Goal: Task Accomplishment & Management: Use online tool/utility

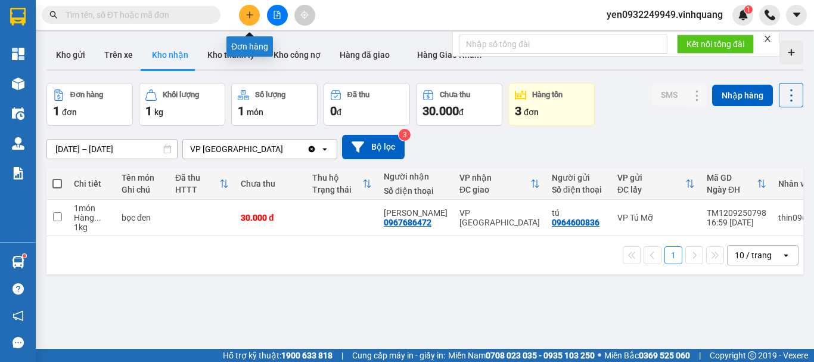
click at [251, 18] on icon "plus" at bounding box center [249, 15] width 8 height 8
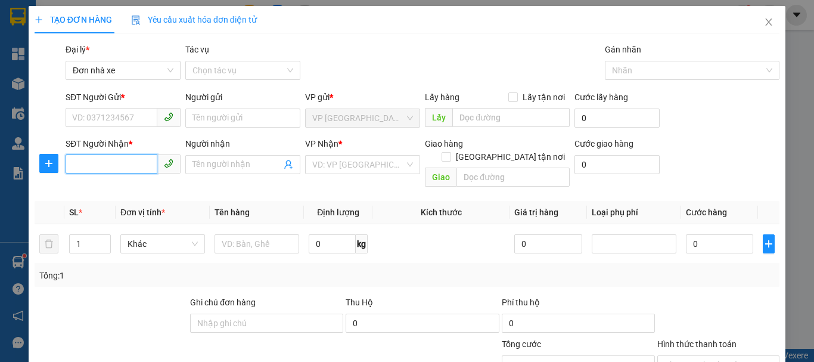
click at [100, 167] on input "SĐT Người Nhận *" at bounding box center [112, 163] width 92 height 19
paste input "0945481137"
type input "0945481137"
click at [118, 116] on input "SĐT Người Gửi *" at bounding box center [112, 117] width 92 height 19
type input "0"
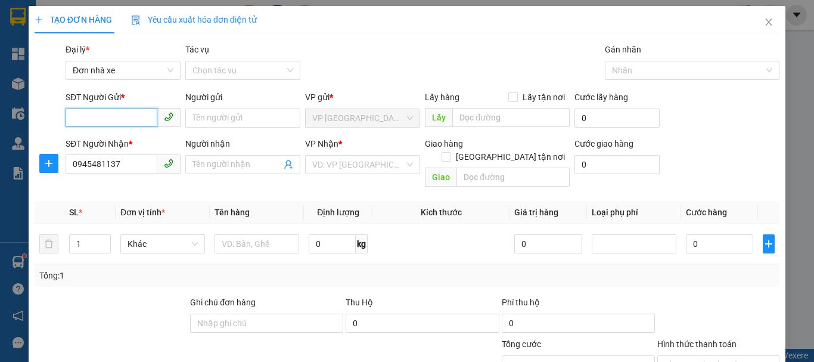
paste input "0945481137"
type input "0945481137"
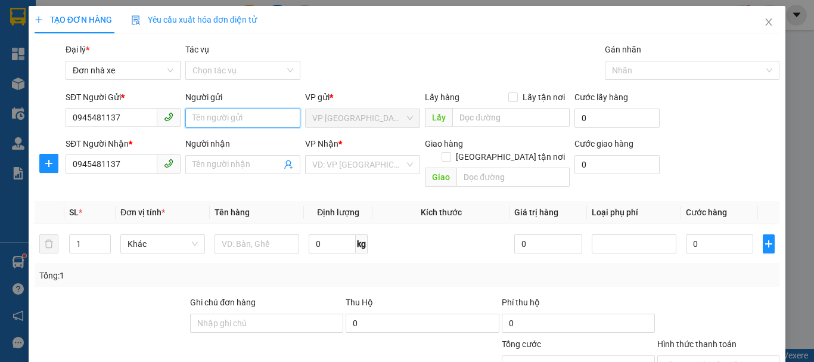
click at [242, 123] on input "Người gửi" at bounding box center [242, 117] width 115 height 19
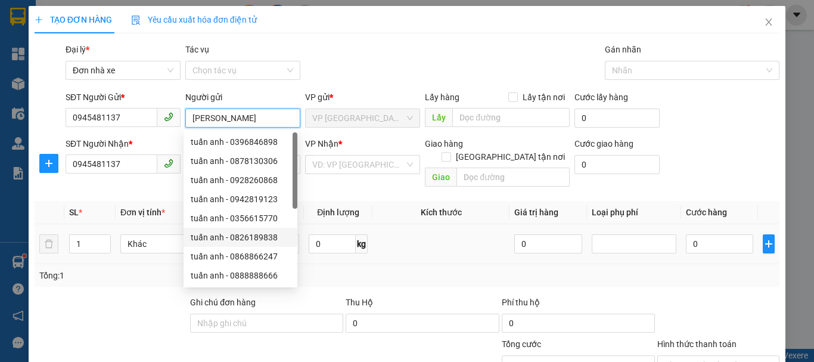
type input "[PERSON_NAME]"
click at [122, 272] on div "Tổng: 1" at bounding box center [407, 275] width 745 height 23
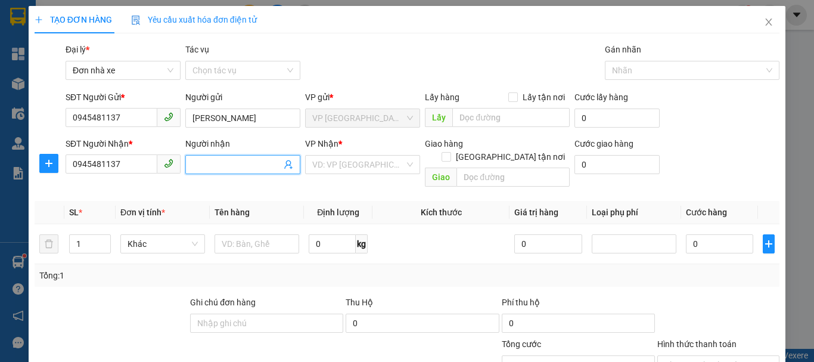
click at [223, 167] on input "Người nhận" at bounding box center [236, 164] width 89 height 13
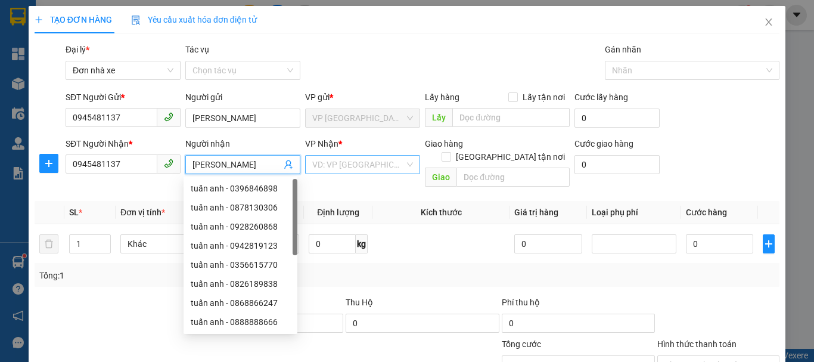
type input "[PERSON_NAME]"
click at [387, 162] on input "search" at bounding box center [358, 165] width 92 height 18
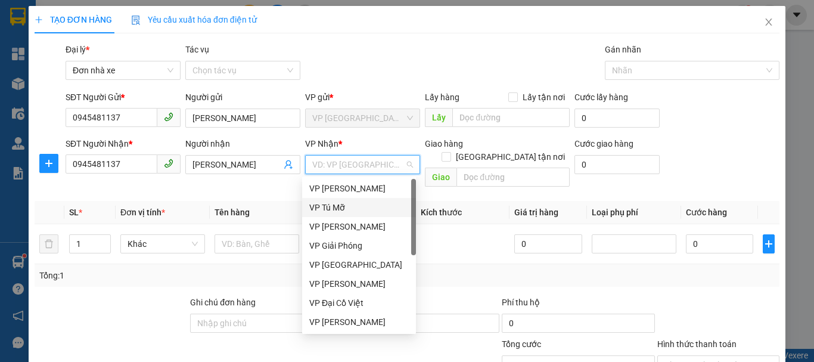
click at [356, 213] on div "VP Tú Mỡ" at bounding box center [359, 207] width 100 height 13
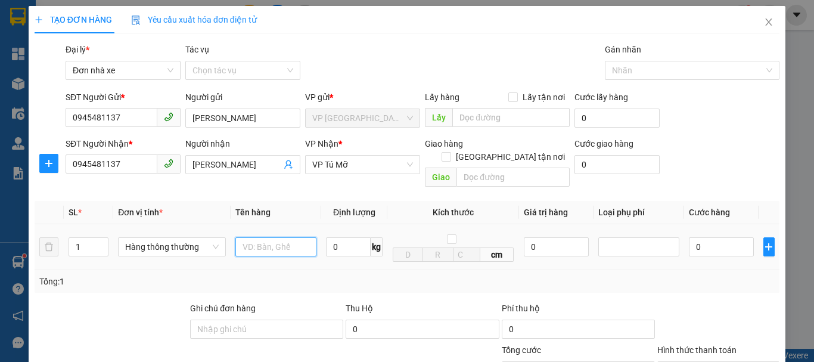
click at [278, 237] on input "text" at bounding box center [275, 246] width 81 height 19
type input "01 bọc túi bóng trắng"
click at [330, 237] on input "0" at bounding box center [348, 246] width 45 height 19
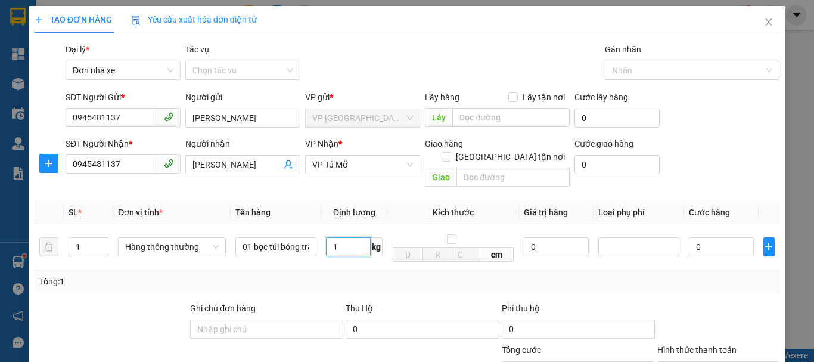
type input "1"
click at [625, 279] on div "Tổng: 1" at bounding box center [407, 281] width 745 height 23
type input "30.000"
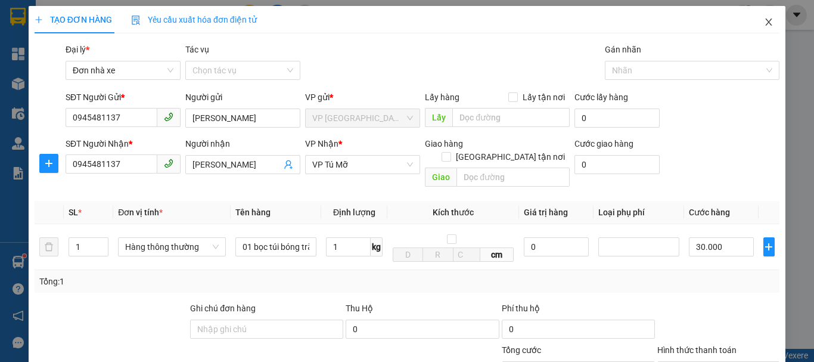
click at [764, 24] on icon "close" at bounding box center [769, 22] width 10 height 10
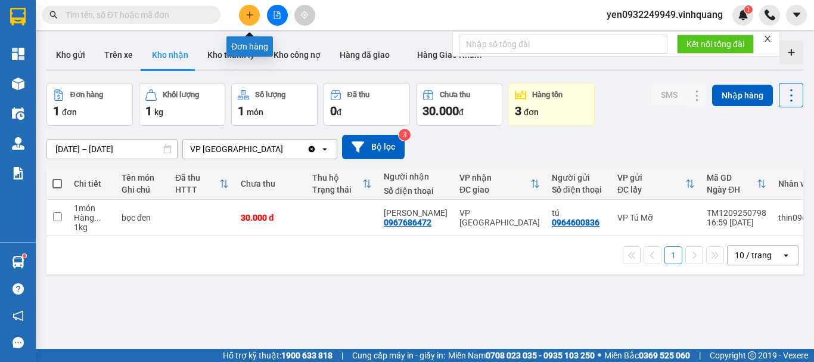
click at [250, 15] on icon "plus" at bounding box center [249, 15] width 8 height 8
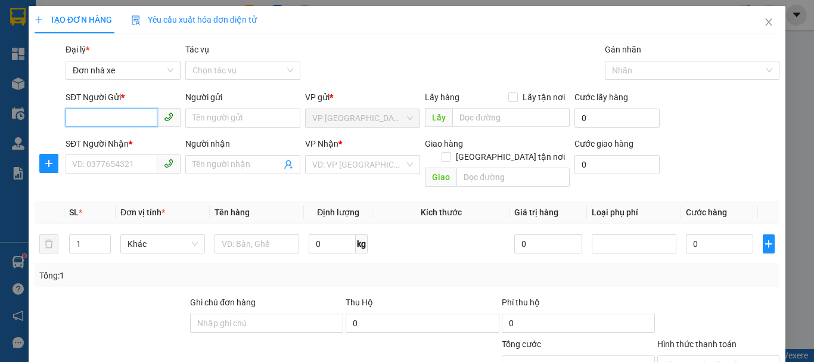
drag, startPoint x: 111, startPoint y: 122, endPoint x: 120, endPoint y: 104, distance: 20.0
click at [111, 106] on div "SĐT Người Gửi * VD: 0371234567" at bounding box center [123, 112] width 115 height 42
type input "0915973944"
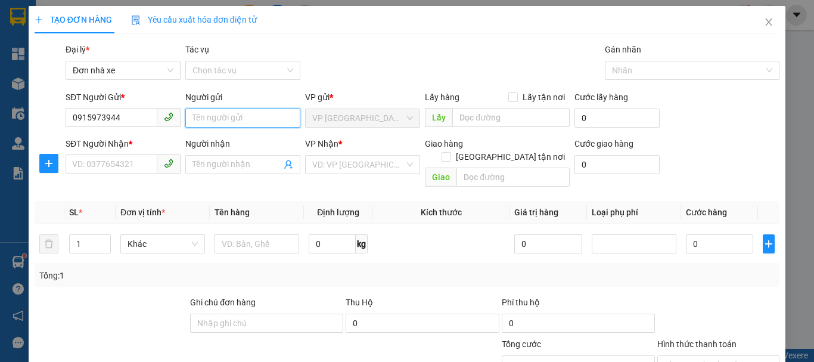
click at [206, 122] on input "Người gửi" at bounding box center [242, 117] width 115 height 19
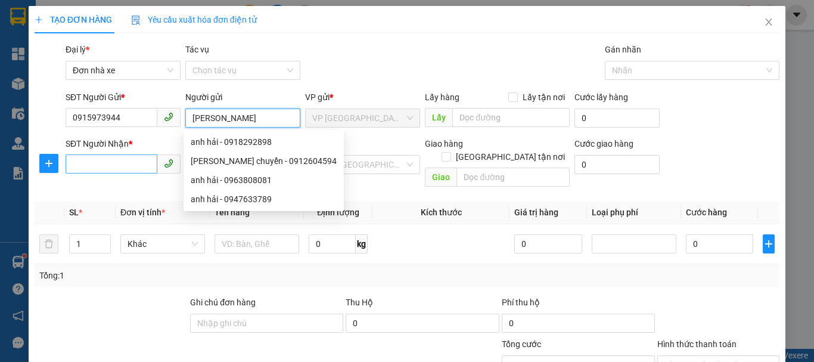
type input "[PERSON_NAME]"
click at [97, 169] on input "SĐT Người Nhận *" at bounding box center [112, 163] width 92 height 19
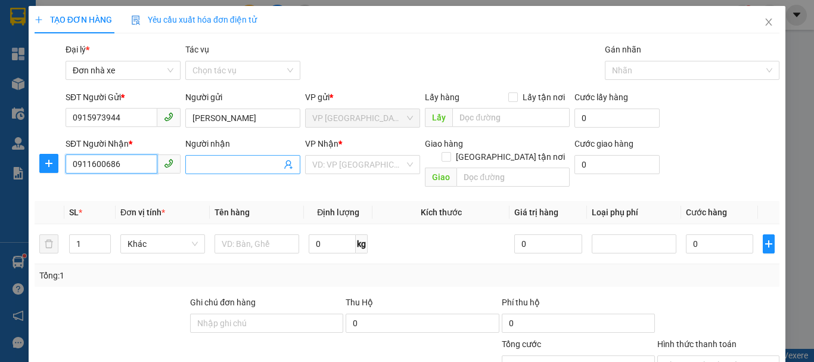
type input "0911600686"
click at [214, 168] on input "Người nhận" at bounding box center [236, 164] width 89 height 13
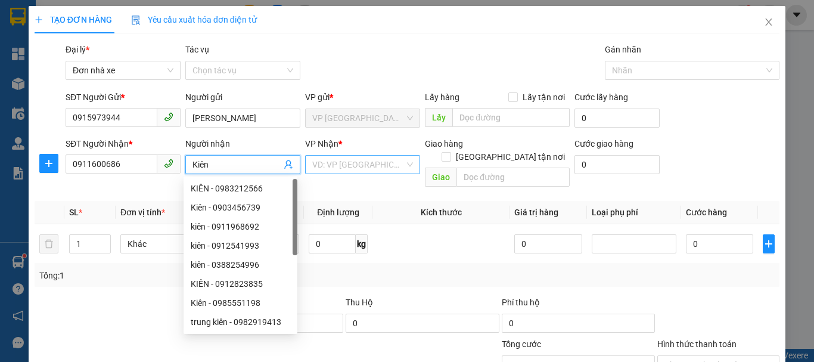
type input "Kiên"
click at [362, 163] on input "search" at bounding box center [358, 165] width 92 height 18
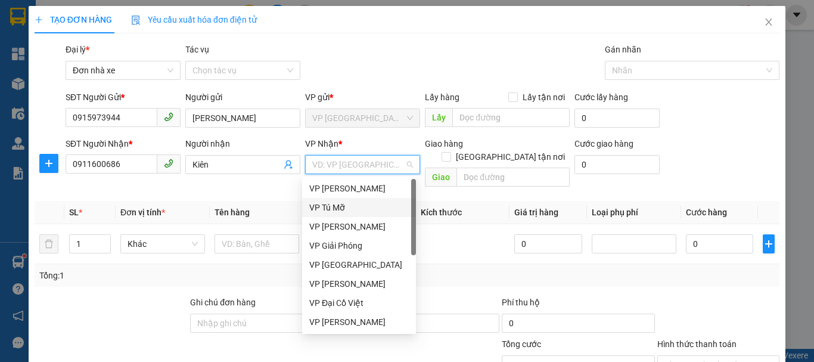
click at [367, 212] on div "VP Tú Mỡ" at bounding box center [359, 207] width 100 height 13
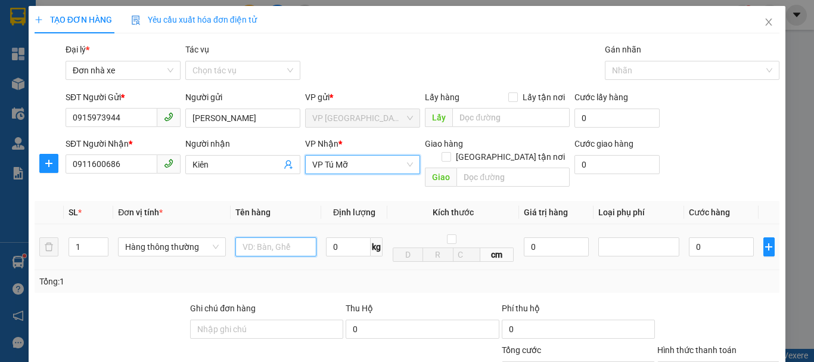
click at [281, 237] on input "text" at bounding box center [275, 246] width 81 height 19
type input "01 xốp trắng"
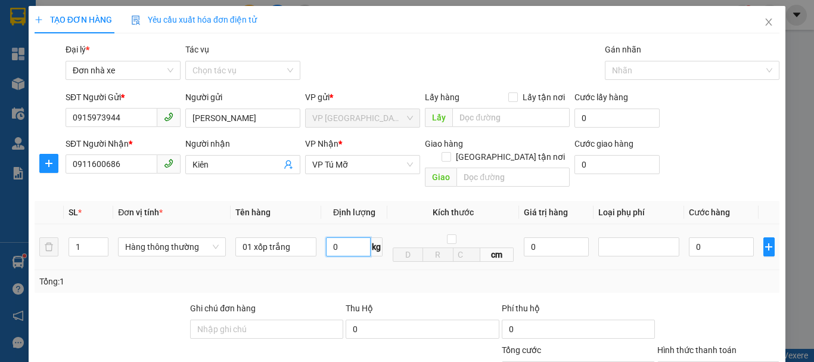
click at [327, 237] on input "0" at bounding box center [348, 246] width 45 height 19
type input "8"
click at [705, 237] on input "0" at bounding box center [721, 246] width 65 height 19
type input "40.000"
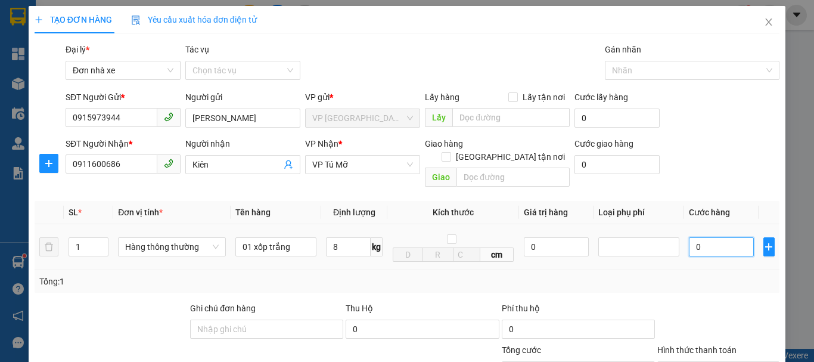
type input "40.000"
type input "400.004"
type input "40.000"
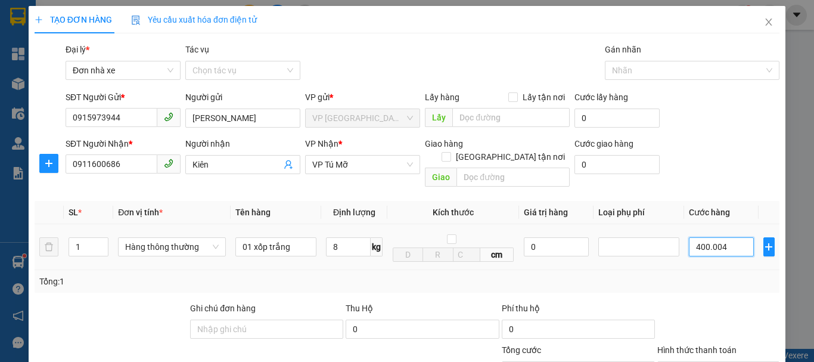
type input "40.000"
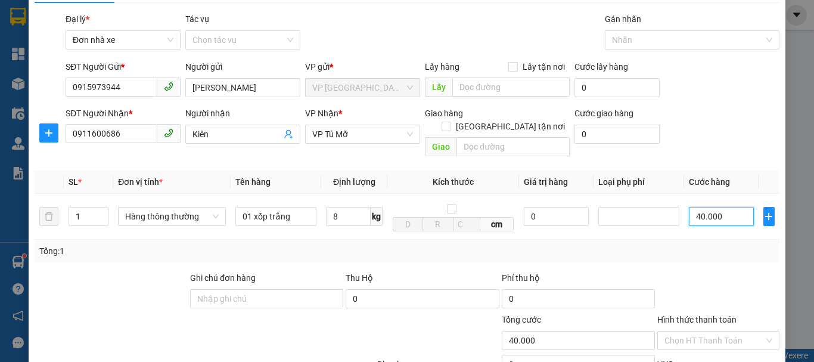
scroll to position [60, 0]
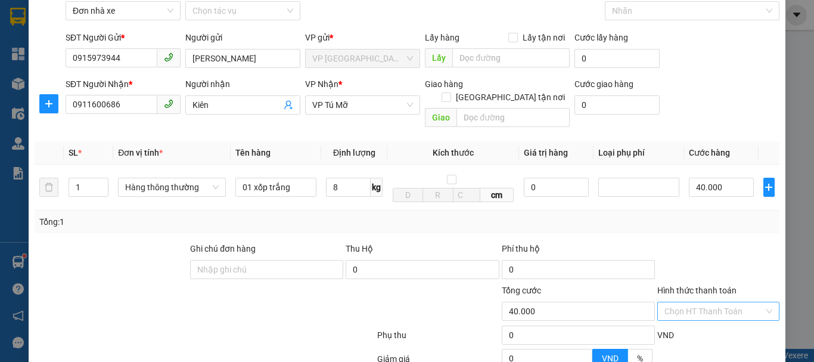
click at [721, 302] on input "Hình thức thanh toán" at bounding box center [714, 311] width 100 height 18
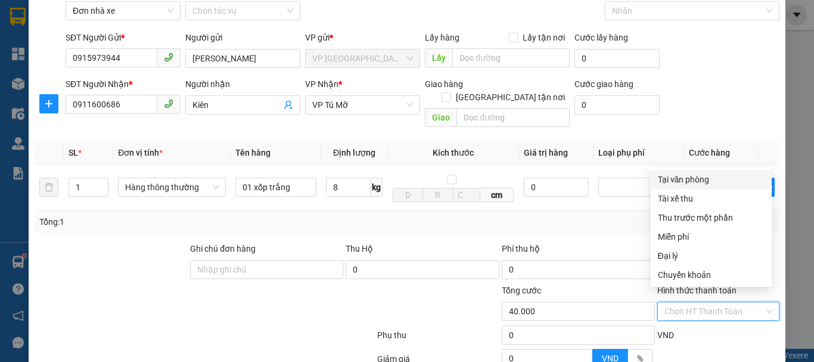
click at [699, 176] on div "Tại văn phòng" at bounding box center [711, 179] width 107 height 13
type input "0"
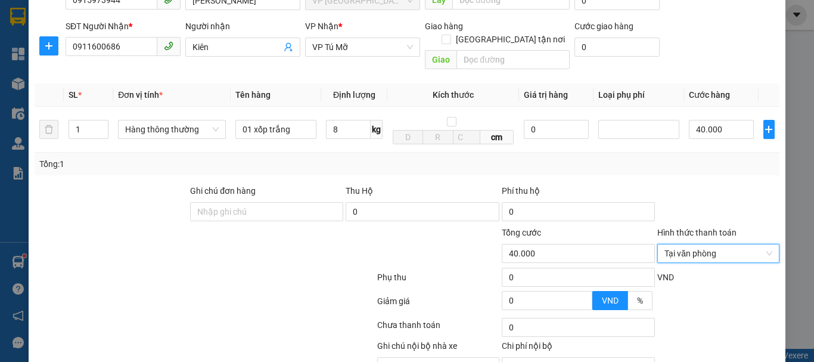
scroll to position [170, 0]
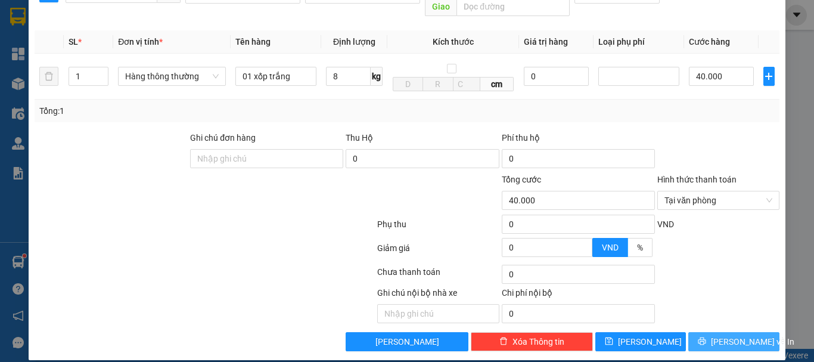
click at [737, 335] on span "[PERSON_NAME] và In" at bounding box center [752, 341] width 83 height 13
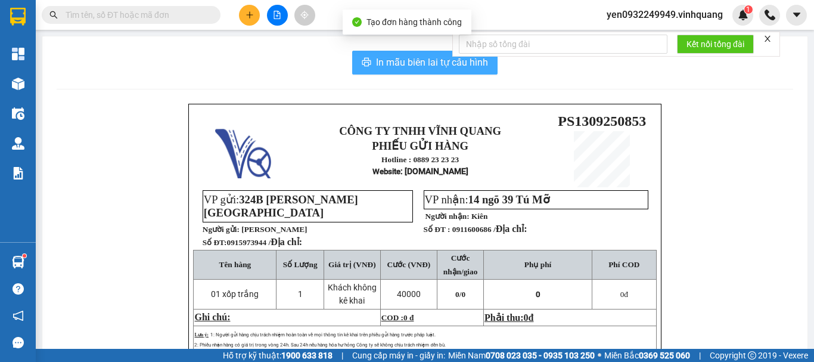
click at [410, 61] on span "In mẫu biên lai tự cấu hình" at bounding box center [432, 62] width 112 height 15
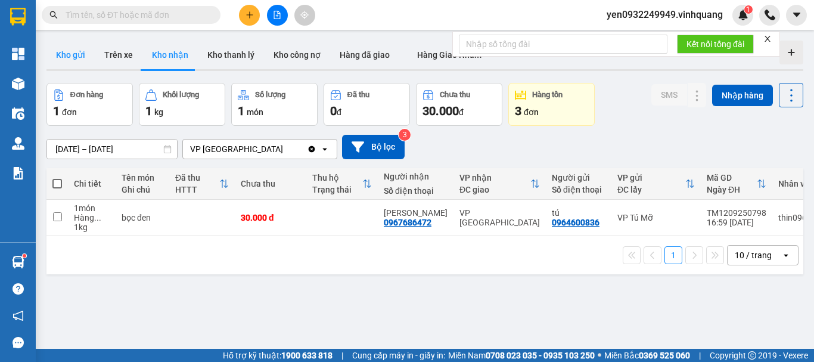
click at [71, 55] on button "Kho gửi" at bounding box center [70, 55] width 48 height 29
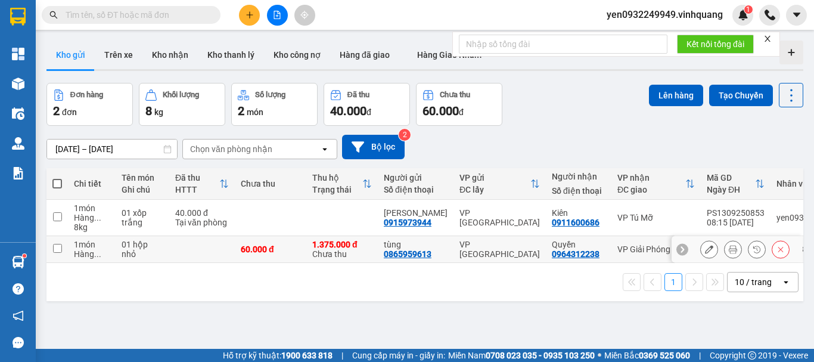
click at [55, 248] on input "checkbox" at bounding box center [57, 248] width 9 height 9
checkbox input "true"
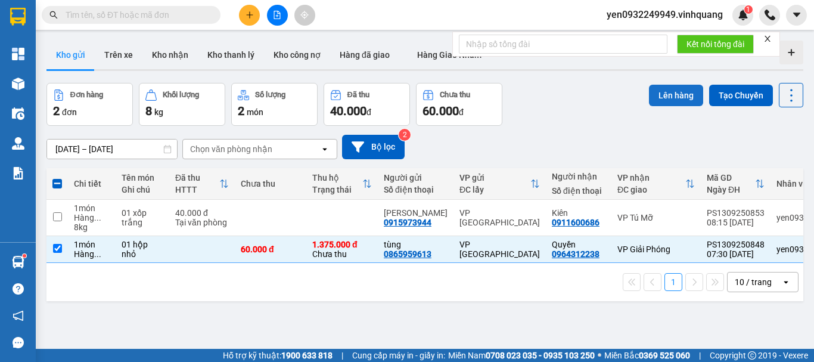
click at [673, 92] on button "Lên hàng" at bounding box center [676, 95] width 54 height 21
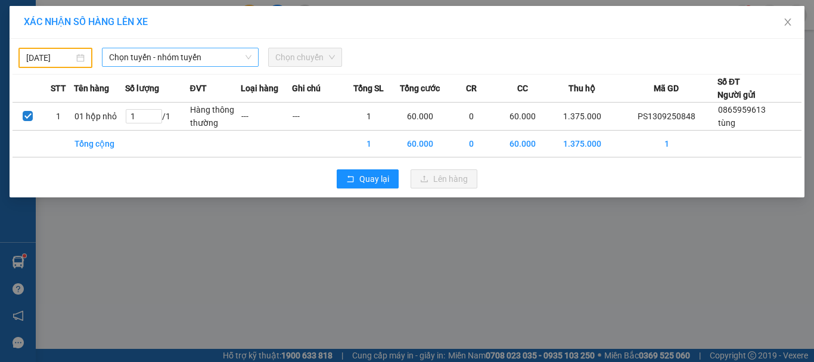
click at [142, 59] on span "Chọn tuyến - nhóm tuyến" at bounding box center [180, 57] width 142 height 18
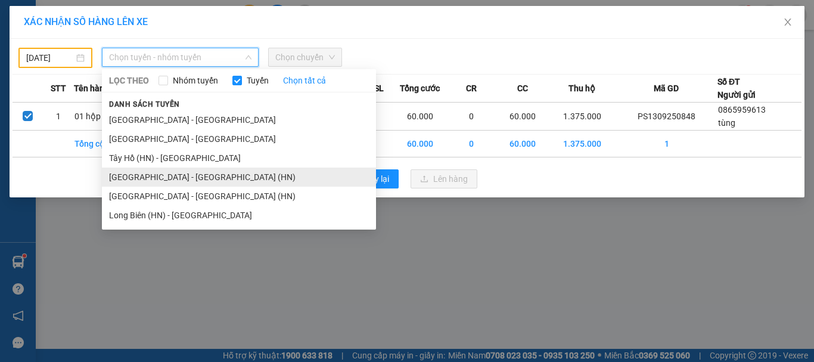
click at [117, 175] on li "[GEOGRAPHIC_DATA] - [GEOGRAPHIC_DATA] (HN)" at bounding box center [239, 176] width 274 height 19
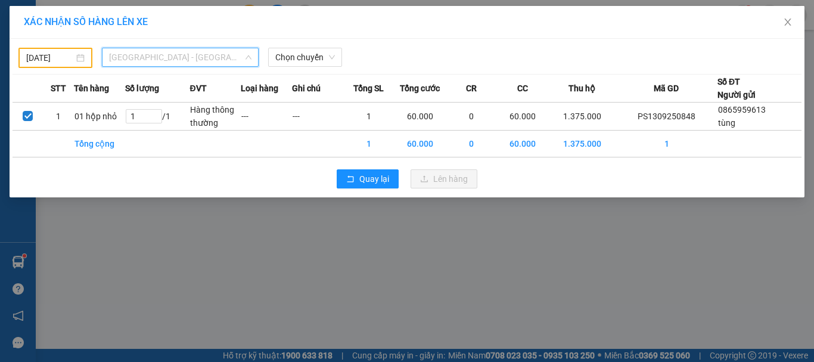
click at [124, 59] on span "[GEOGRAPHIC_DATA] - [GEOGRAPHIC_DATA] (HN)" at bounding box center [180, 57] width 142 height 18
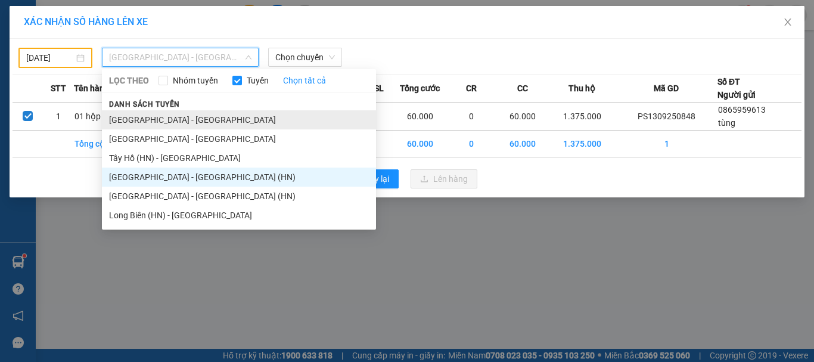
click at [122, 119] on li "[GEOGRAPHIC_DATA] - [GEOGRAPHIC_DATA]" at bounding box center [239, 119] width 274 height 19
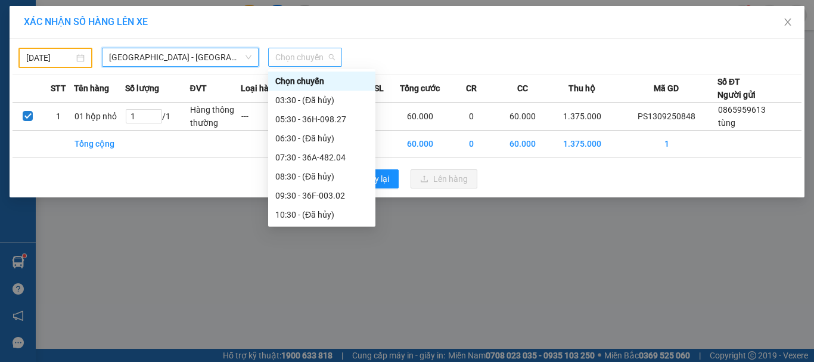
click at [319, 60] on span "Chọn chuyến" at bounding box center [305, 57] width 60 height 18
click at [51, 61] on input "[DATE]" at bounding box center [50, 57] width 48 height 13
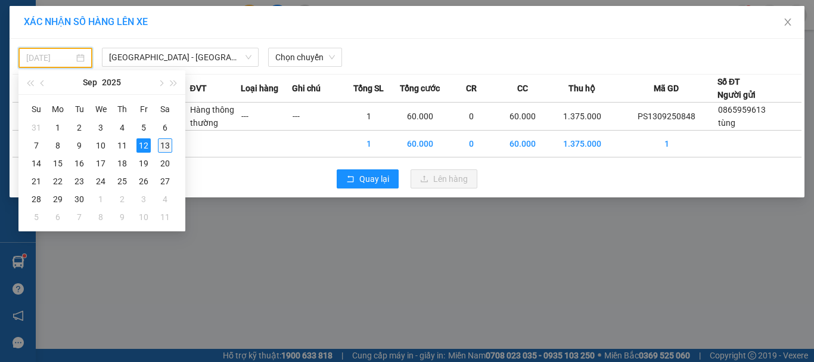
click at [165, 145] on div "13" at bounding box center [165, 145] width 14 height 14
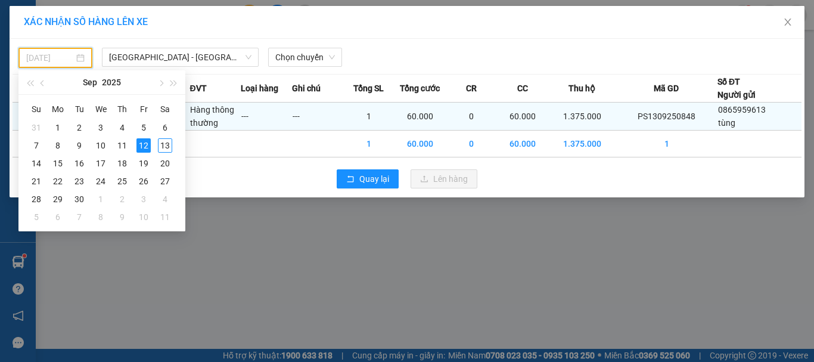
type input "[DATE]"
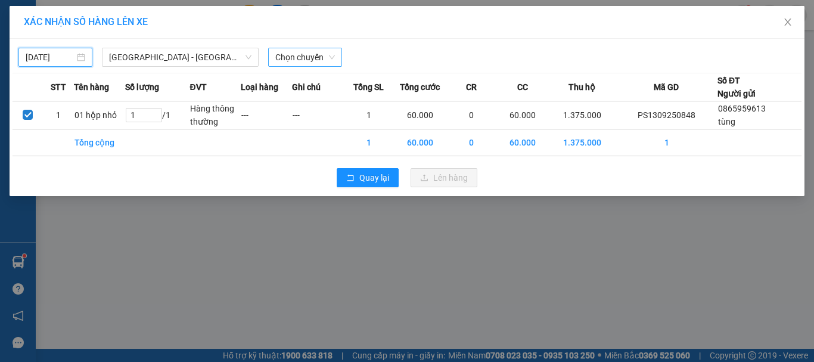
click at [322, 57] on span "Chọn chuyến" at bounding box center [305, 57] width 60 height 18
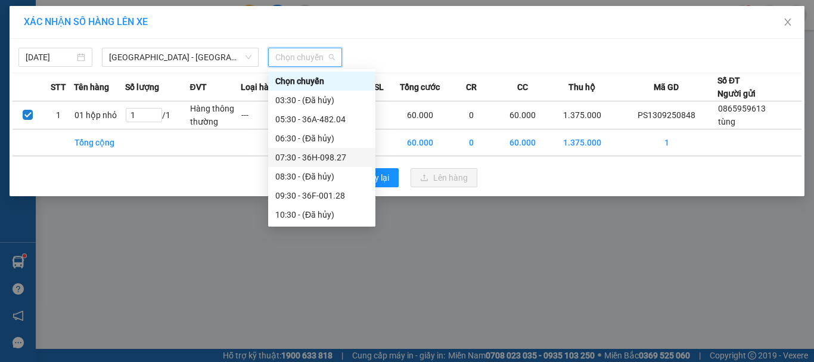
click at [340, 159] on div "07:30 - 36H-098.27" at bounding box center [321, 157] width 93 height 13
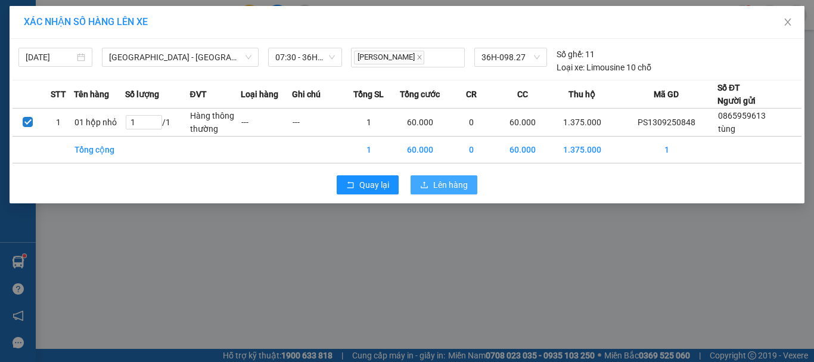
click at [430, 188] on button "Lên hàng" at bounding box center [444, 184] width 67 height 19
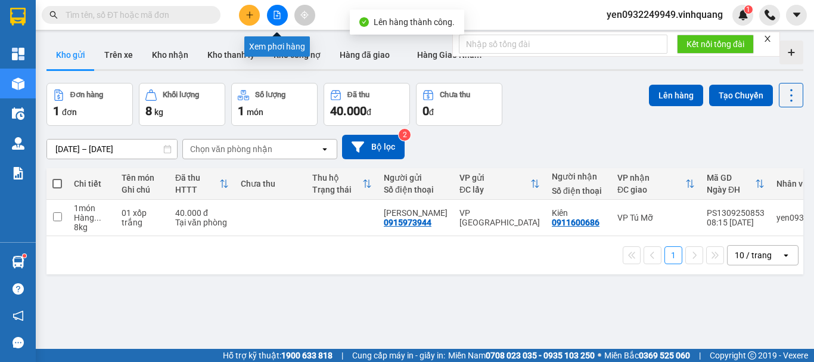
click at [276, 15] on icon "file-add" at bounding box center [277, 15] width 8 height 8
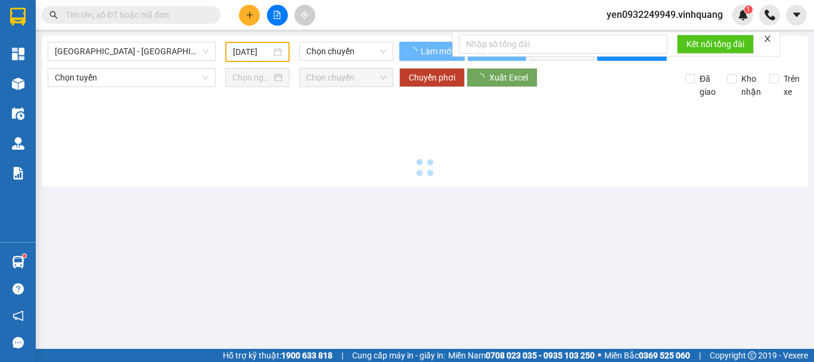
type input "[DATE]"
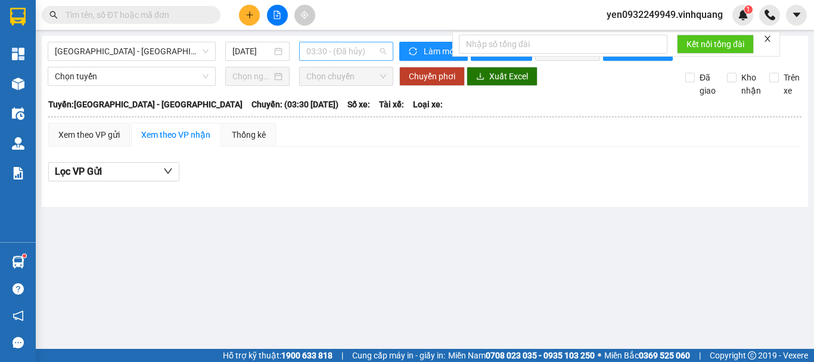
click at [374, 52] on span "03:30 - (Đã hủy)" at bounding box center [346, 51] width 80 height 18
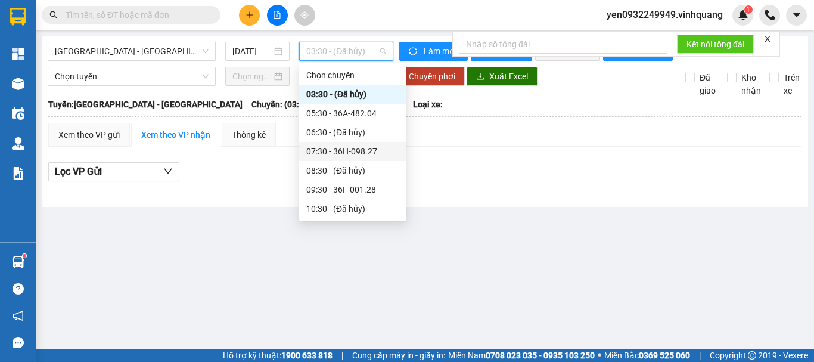
click at [365, 153] on div "07:30 - 36H-098.27" at bounding box center [352, 151] width 93 height 13
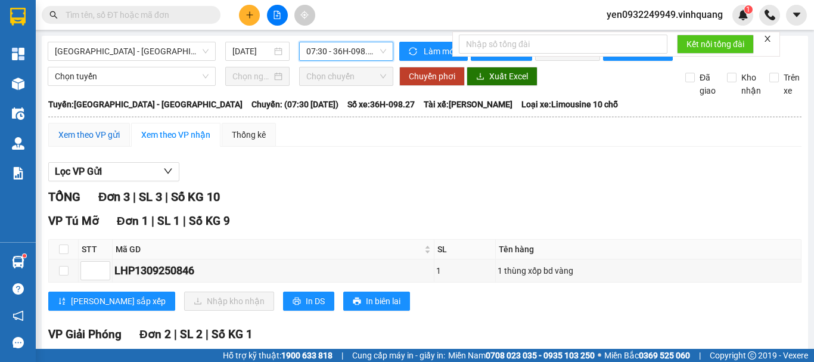
click at [84, 141] on div "Xem theo VP gửi" at bounding box center [88, 134] width 61 height 13
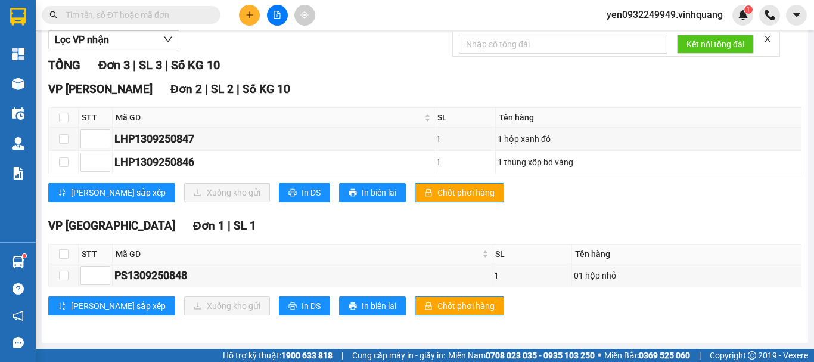
scroll to position [142, 0]
click at [301, 306] on span "In DS" at bounding box center [310, 305] width 19 height 13
